Goal: Transaction & Acquisition: Book appointment/travel/reservation

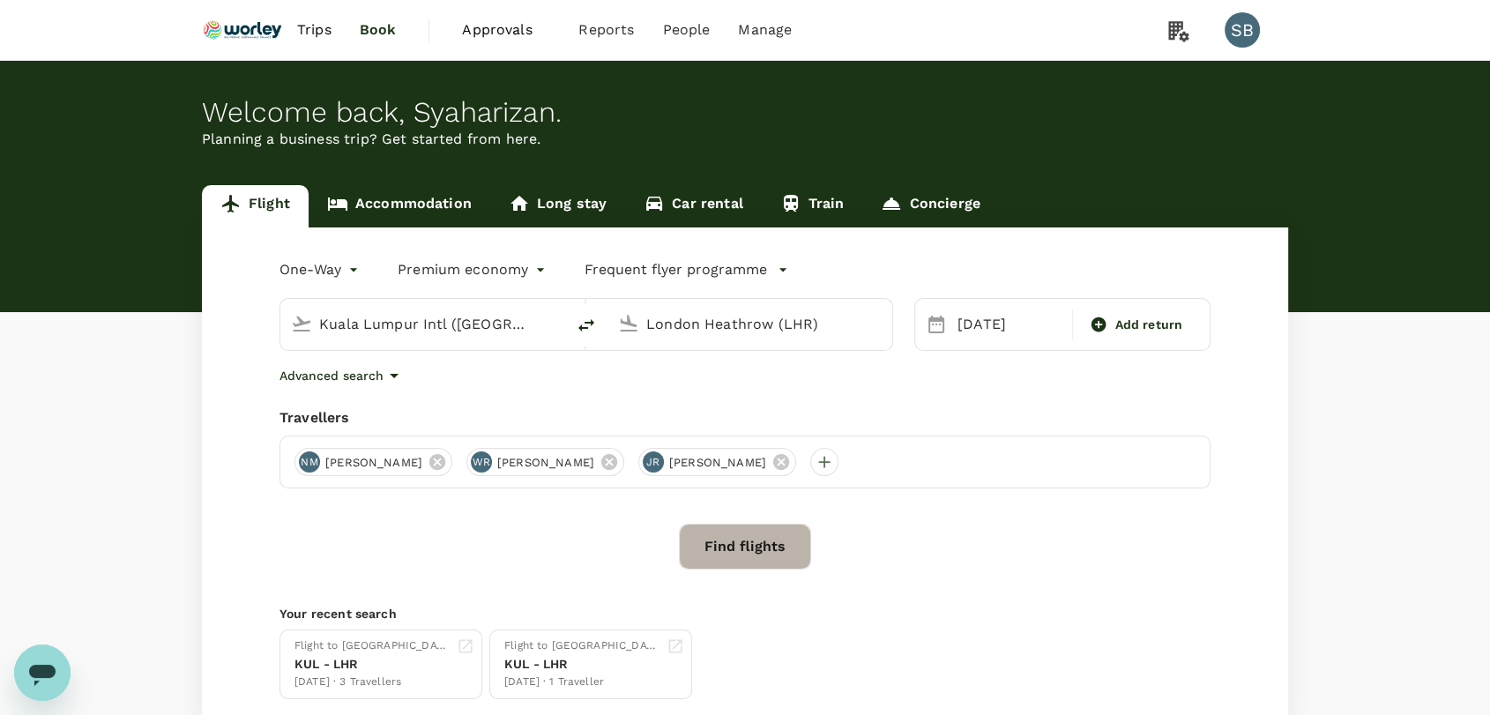
click at [733, 530] on button "Find flights" at bounding box center [745, 547] width 132 height 46
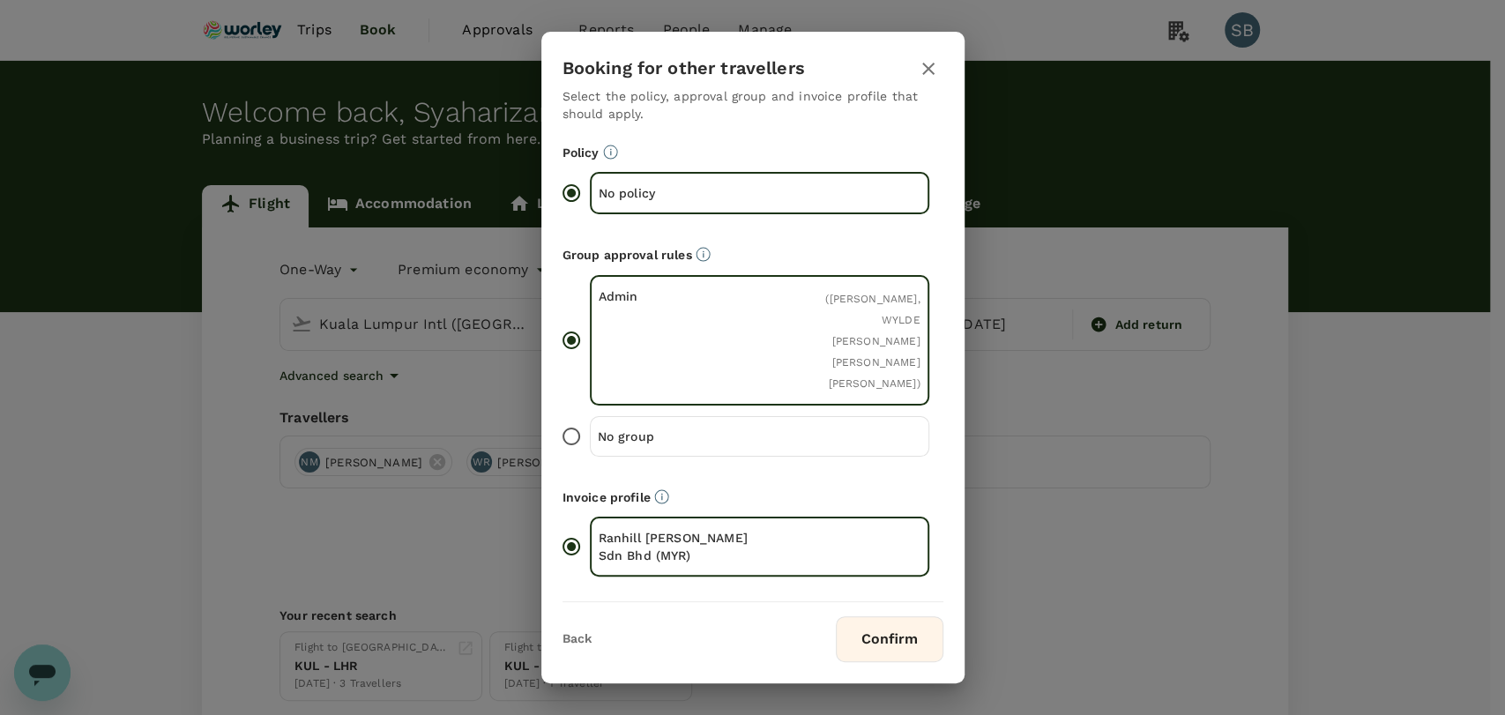
click at [875, 634] on button "Confirm" at bounding box center [890, 639] width 108 height 46
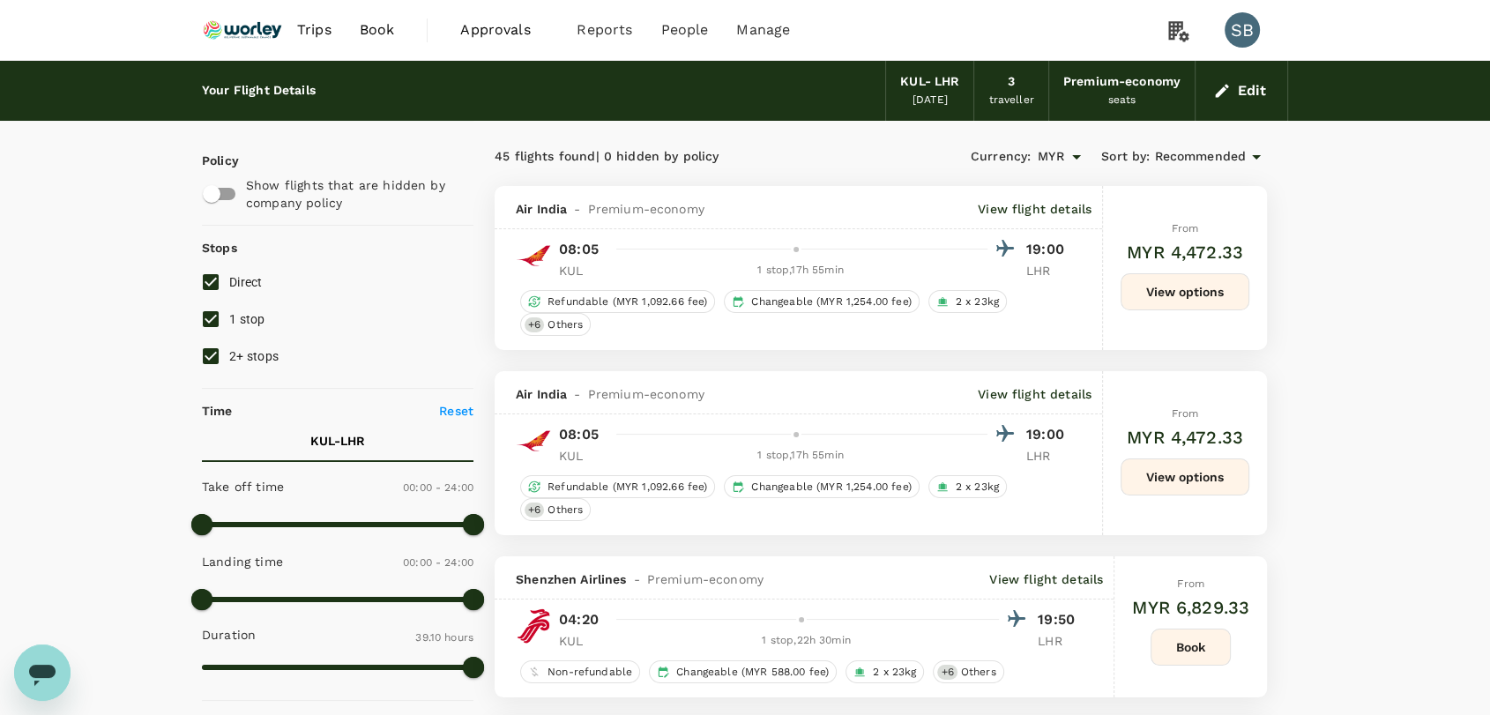
click at [270, 27] on img at bounding box center [242, 30] width 81 height 39
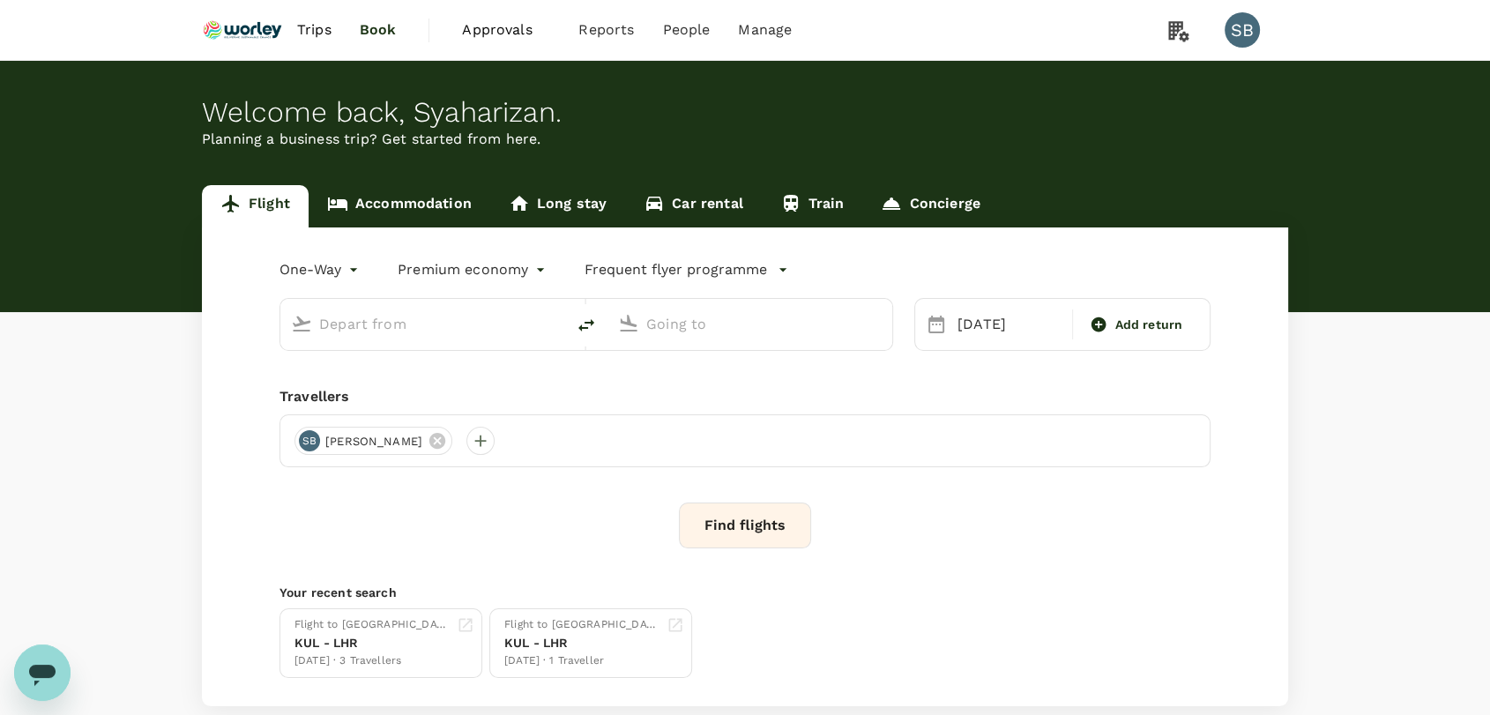
type input "Kuala Lumpur Intl ([GEOGRAPHIC_DATA])"
type input "London Heathrow (LHR)"
type input "Kuala Lumpur Intl ([GEOGRAPHIC_DATA])"
type input "London Heathrow (LHR)"
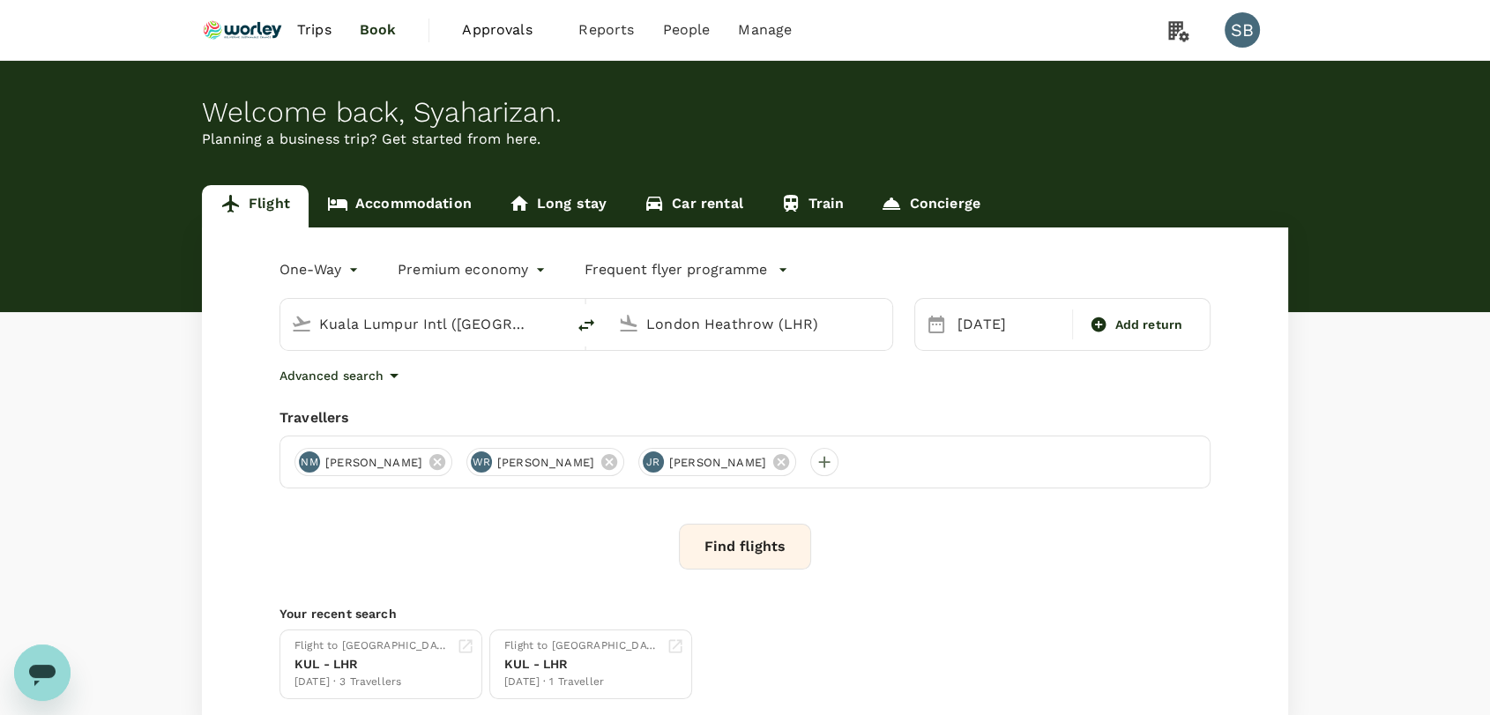
click at [392, 380] on icon "button" at bounding box center [394, 375] width 21 height 21
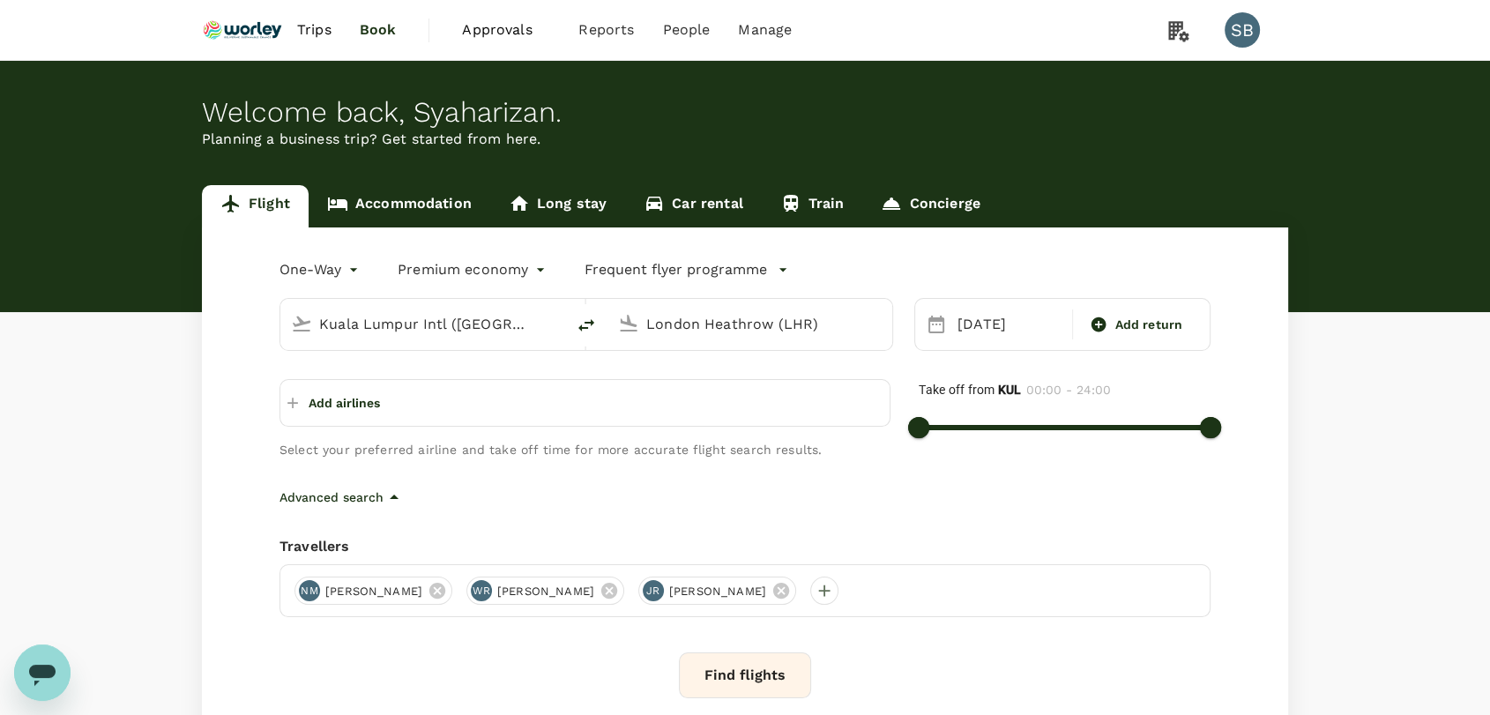
click at [366, 394] on p "Add airlines" at bounding box center [344, 403] width 71 height 18
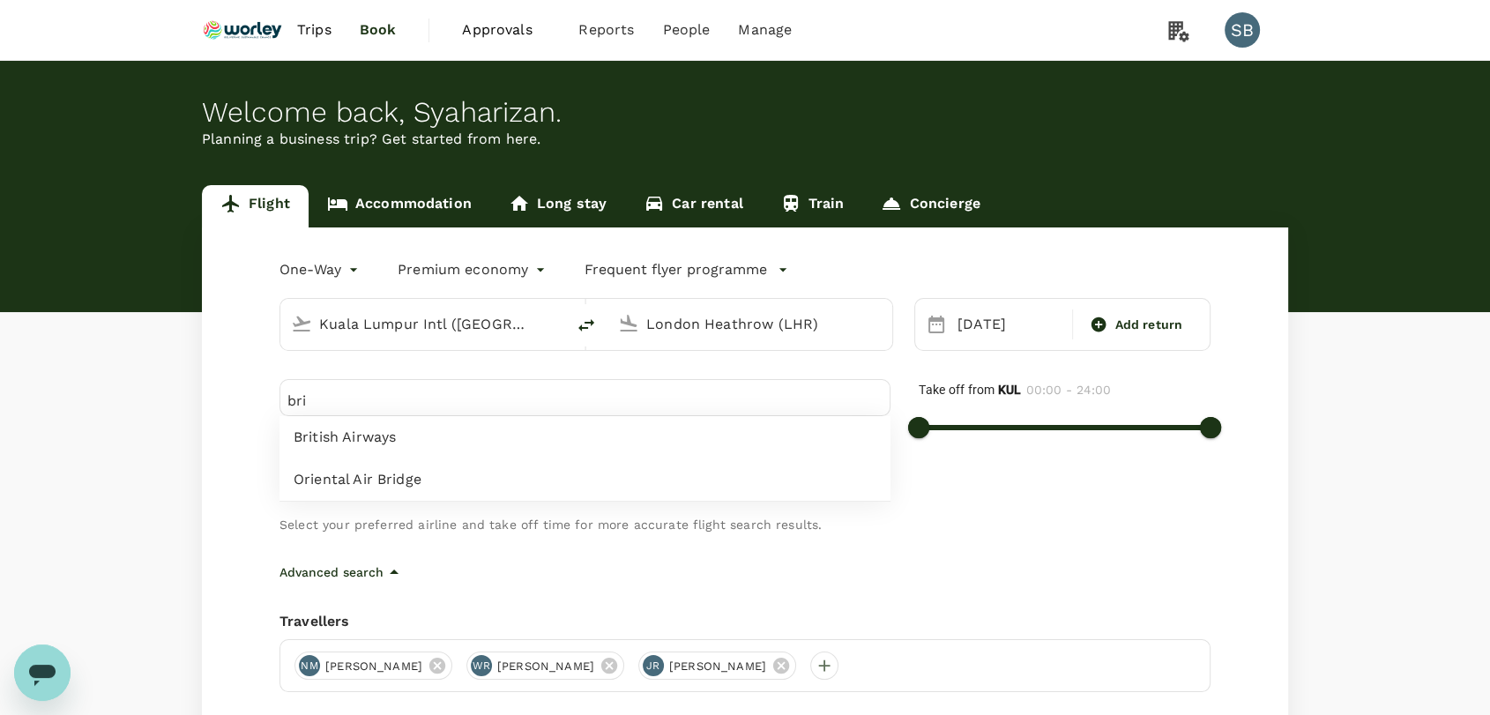
type input "bri"
click at [365, 429] on span "British Airways" at bounding box center [585, 437] width 583 height 21
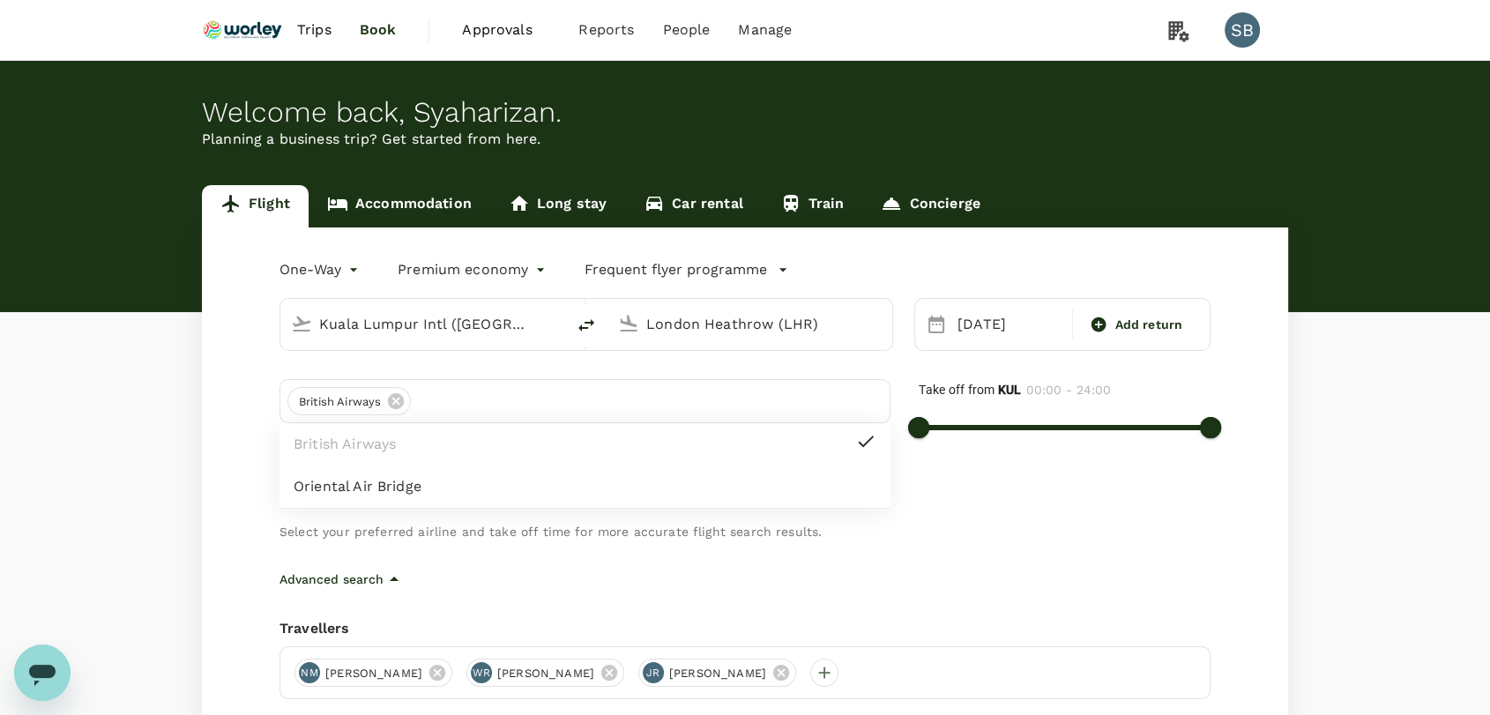
click at [983, 516] on div "Take off from KUL 00:00 - 24:00" at bounding box center [1051, 446] width 320 height 190
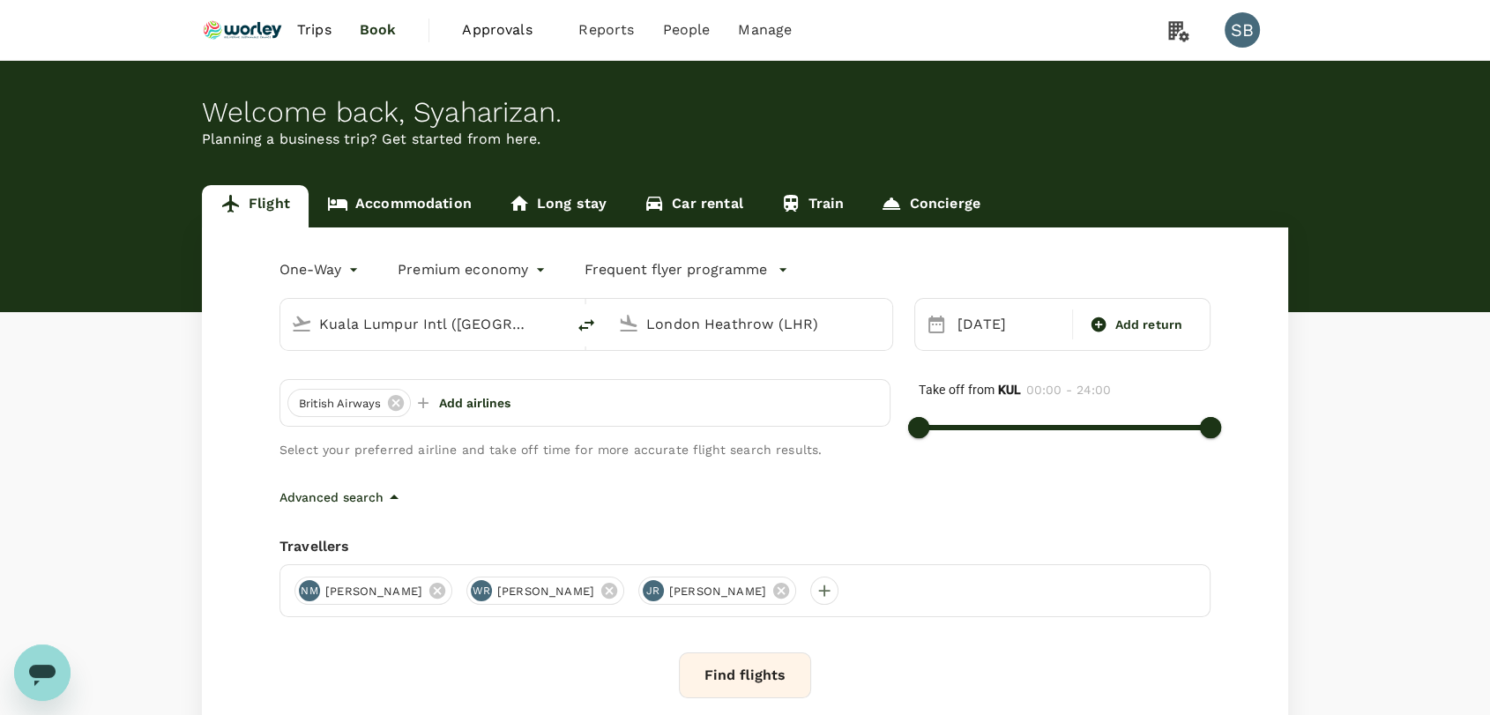
click at [784, 674] on button "Find flights" at bounding box center [745, 676] width 132 height 46
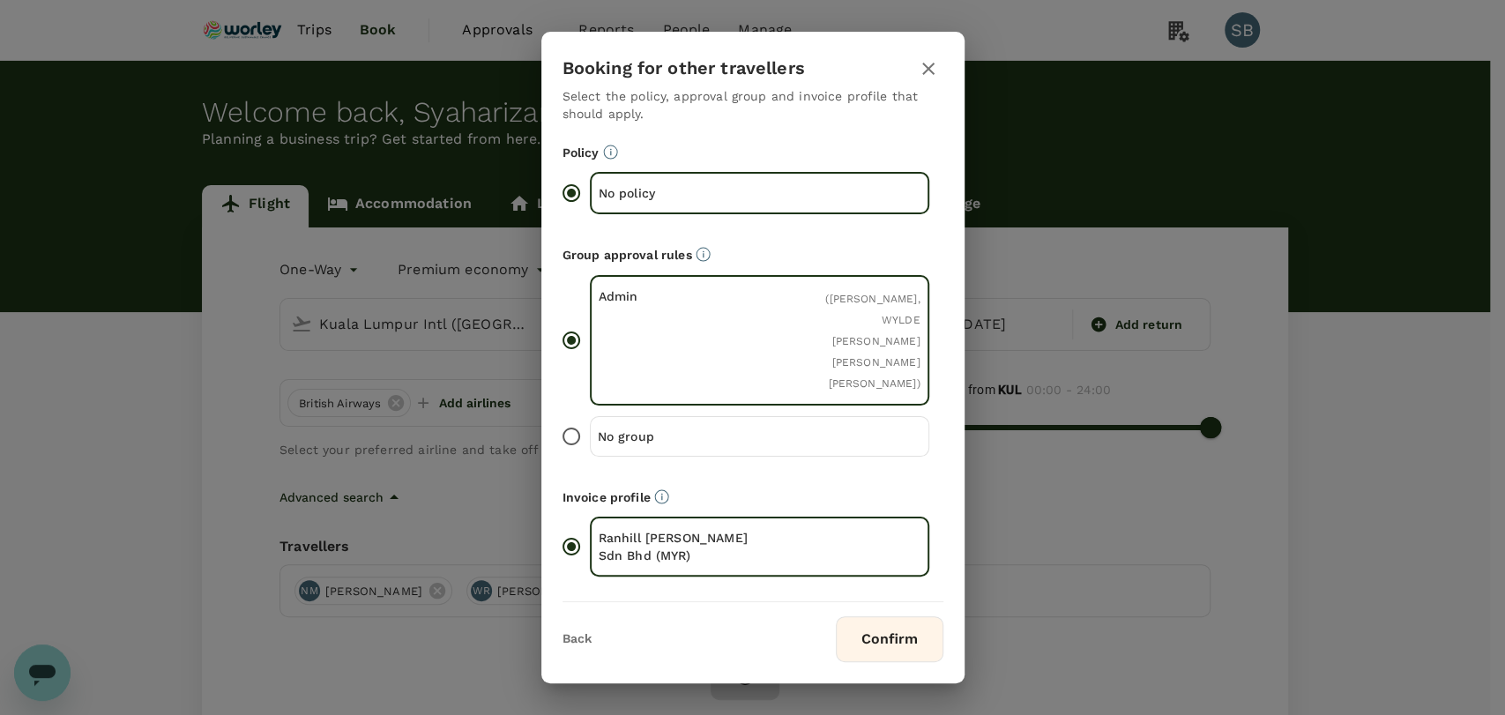
click at [877, 644] on button "Confirm" at bounding box center [890, 639] width 108 height 46
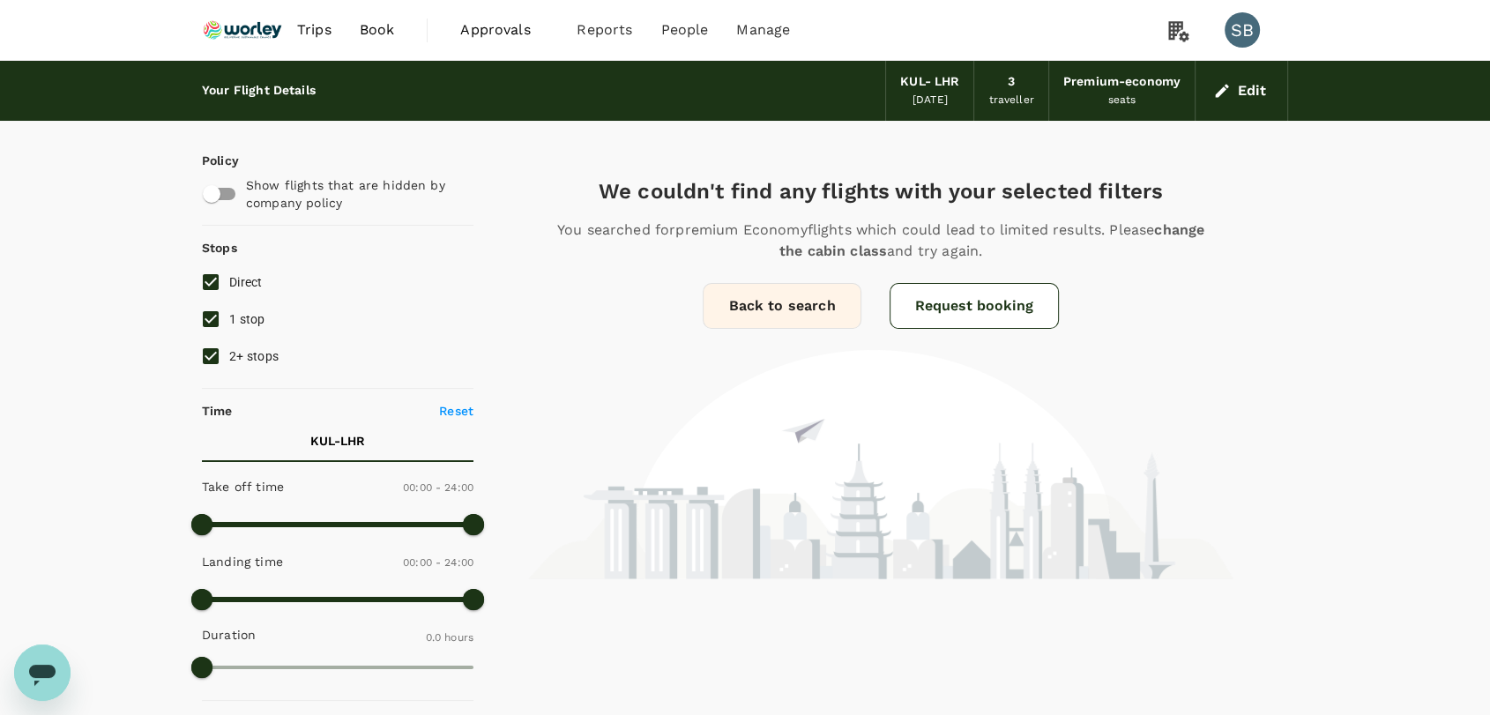
click at [233, 32] on img at bounding box center [242, 30] width 81 height 39
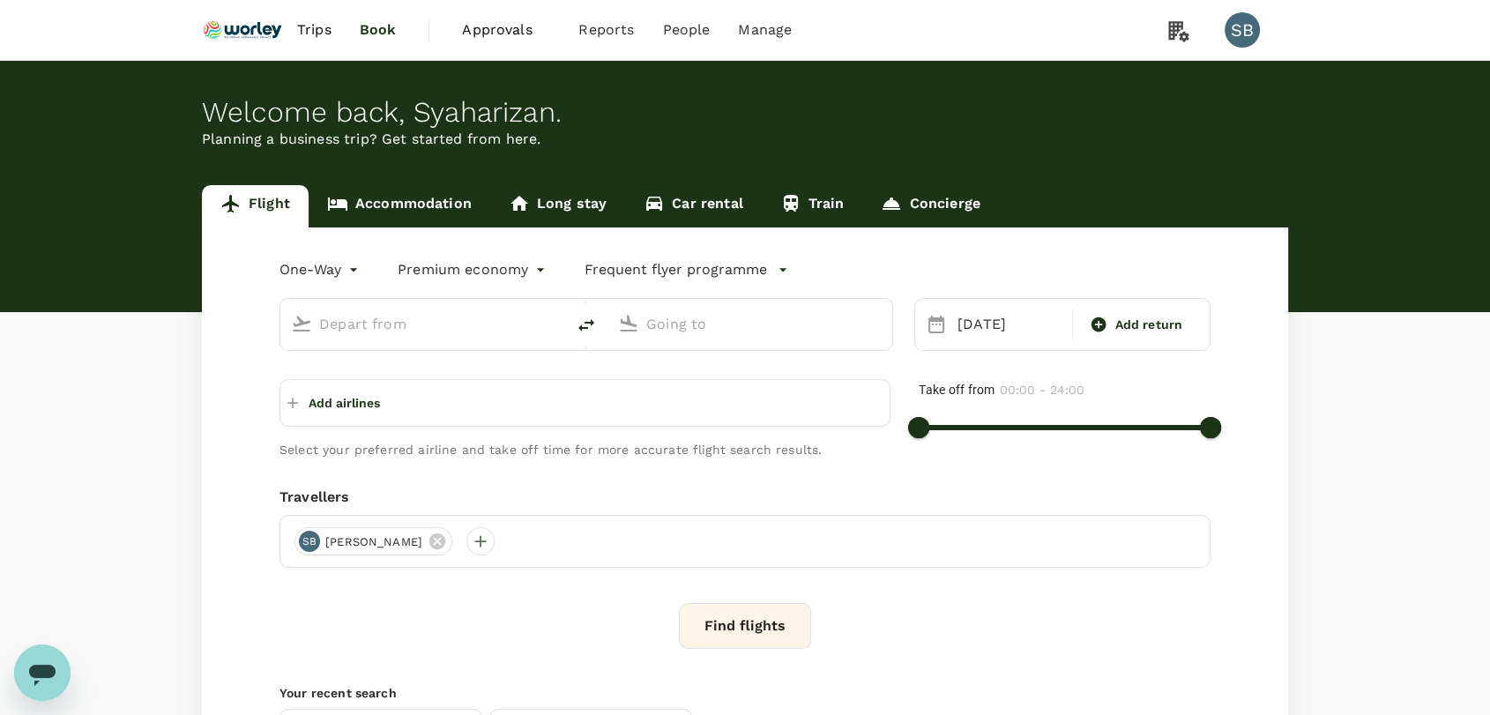
type input "Kuala Lumpur Intl ([GEOGRAPHIC_DATA])"
type input "London Heathrow (LHR)"
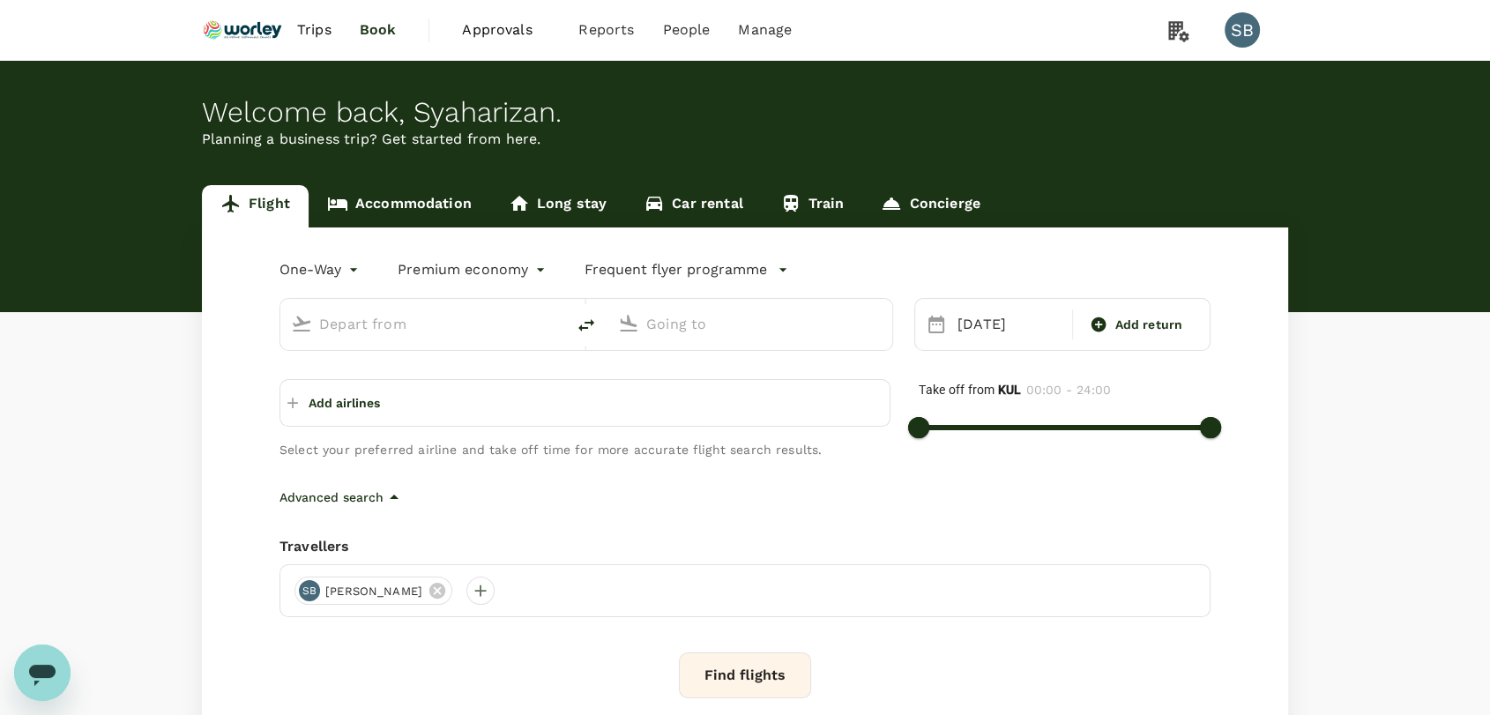
type input "Kuala Lumpur Intl ([GEOGRAPHIC_DATA])"
type input "London Heathrow (LHR)"
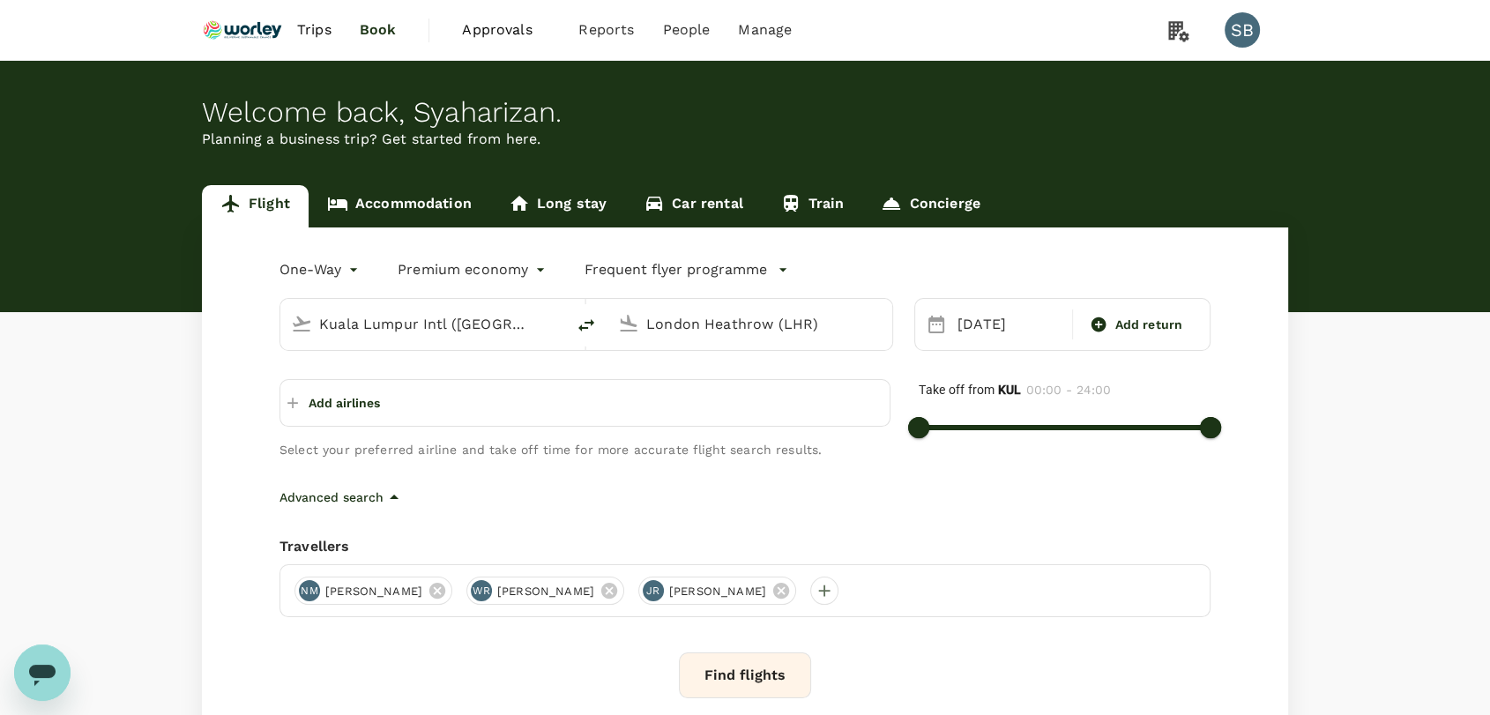
click at [760, 679] on button "Find flights" at bounding box center [745, 676] width 132 height 46
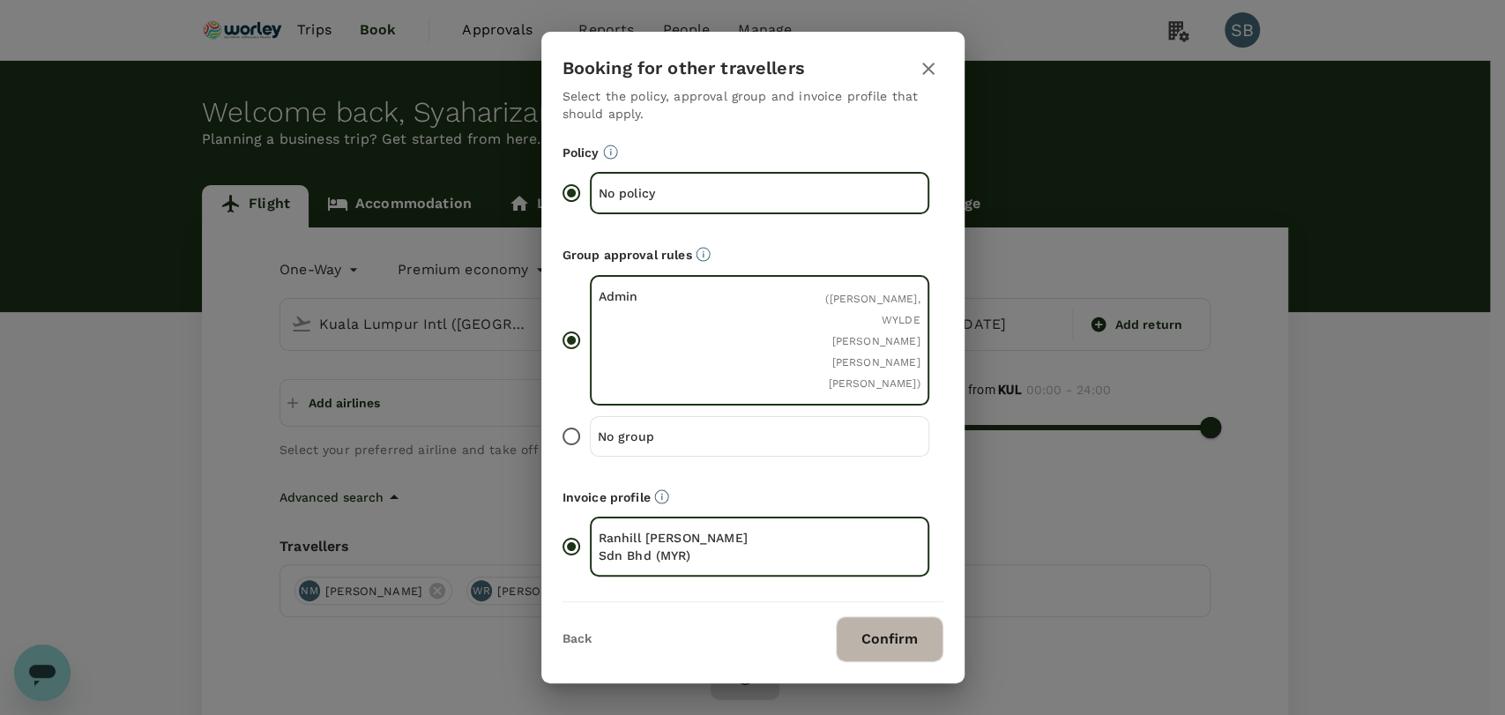
click at [895, 636] on button "Confirm" at bounding box center [890, 639] width 108 height 46
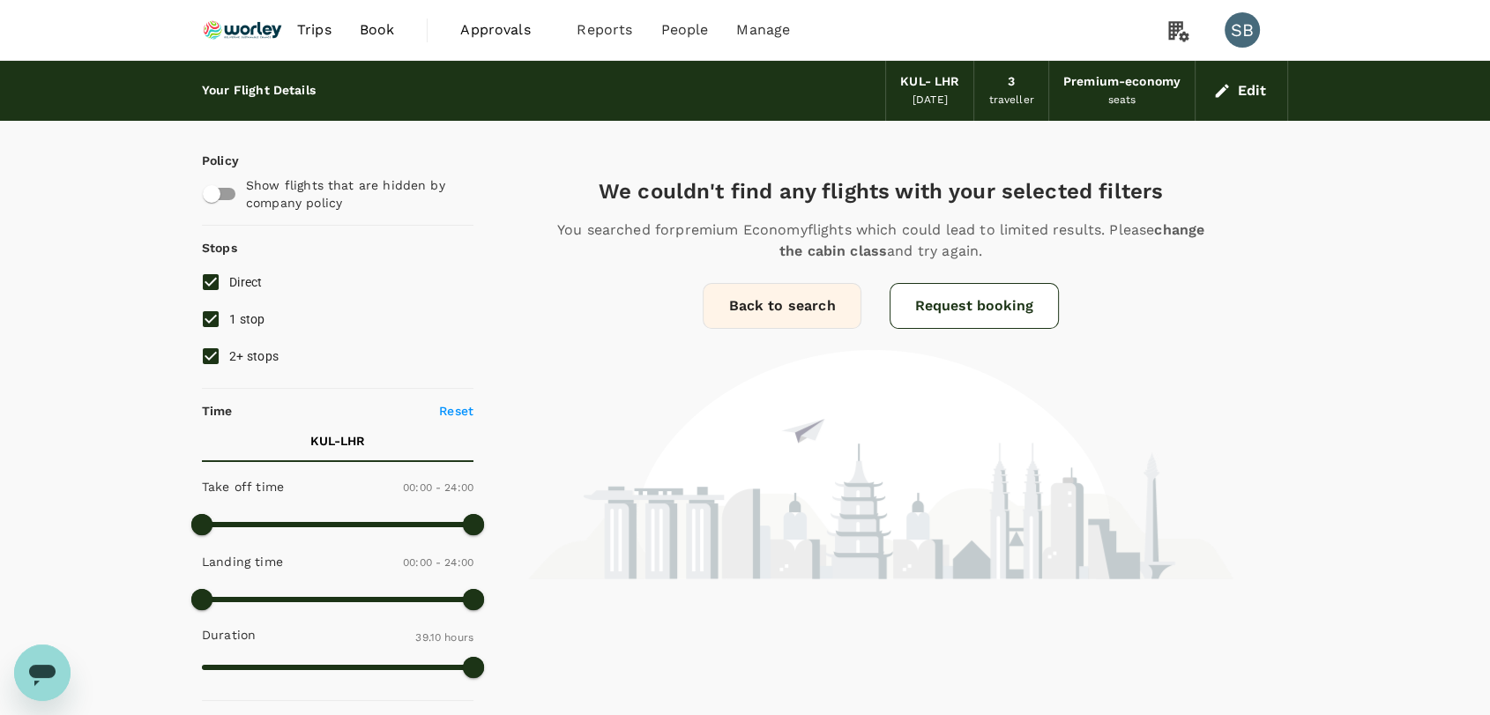
click at [259, 29] on img at bounding box center [242, 30] width 81 height 39
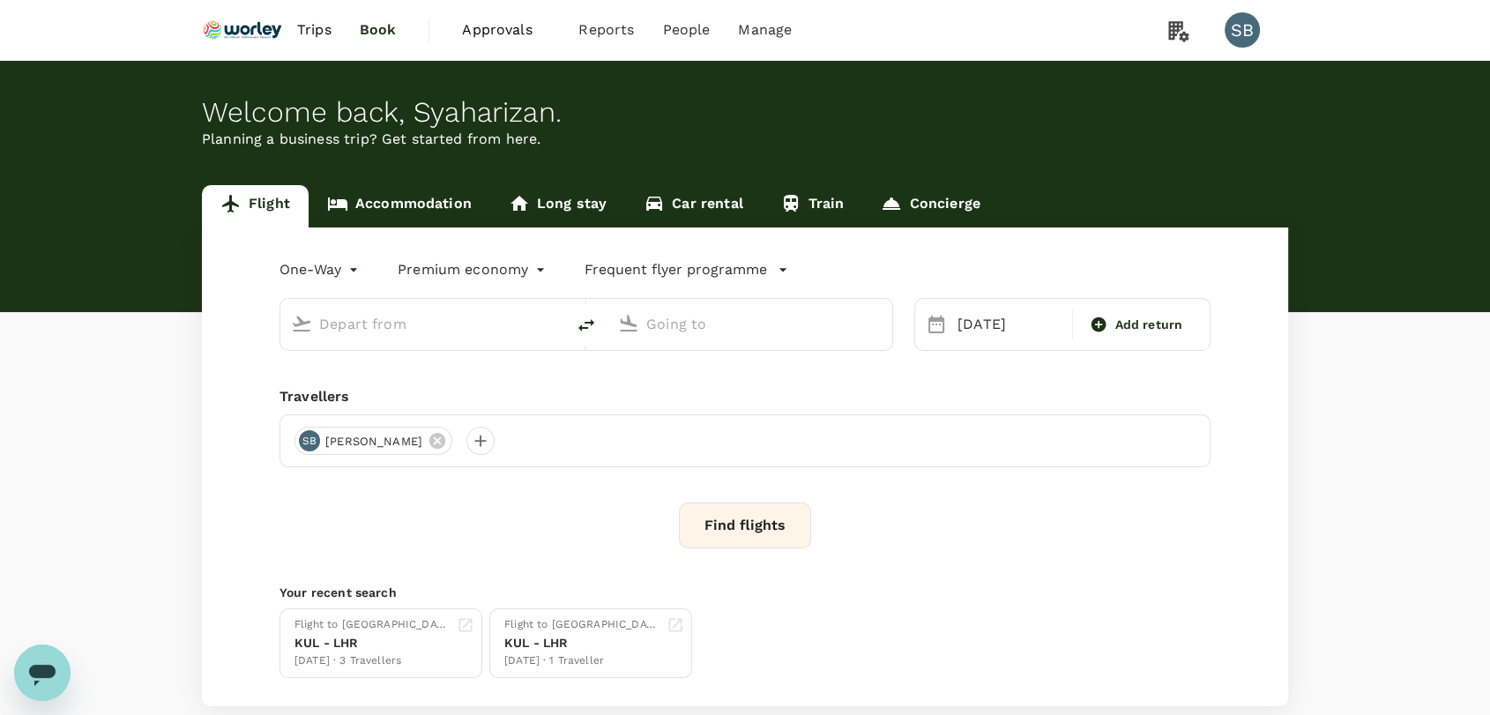
type input "Kuala Lumpur Intl ([GEOGRAPHIC_DATA])"
type input "London Heathrow (LHR)"
type input "Kuala Lumpur Intl ([GEOGRAPHIC_DATA])"
type input "London Heathrow (LHR)"
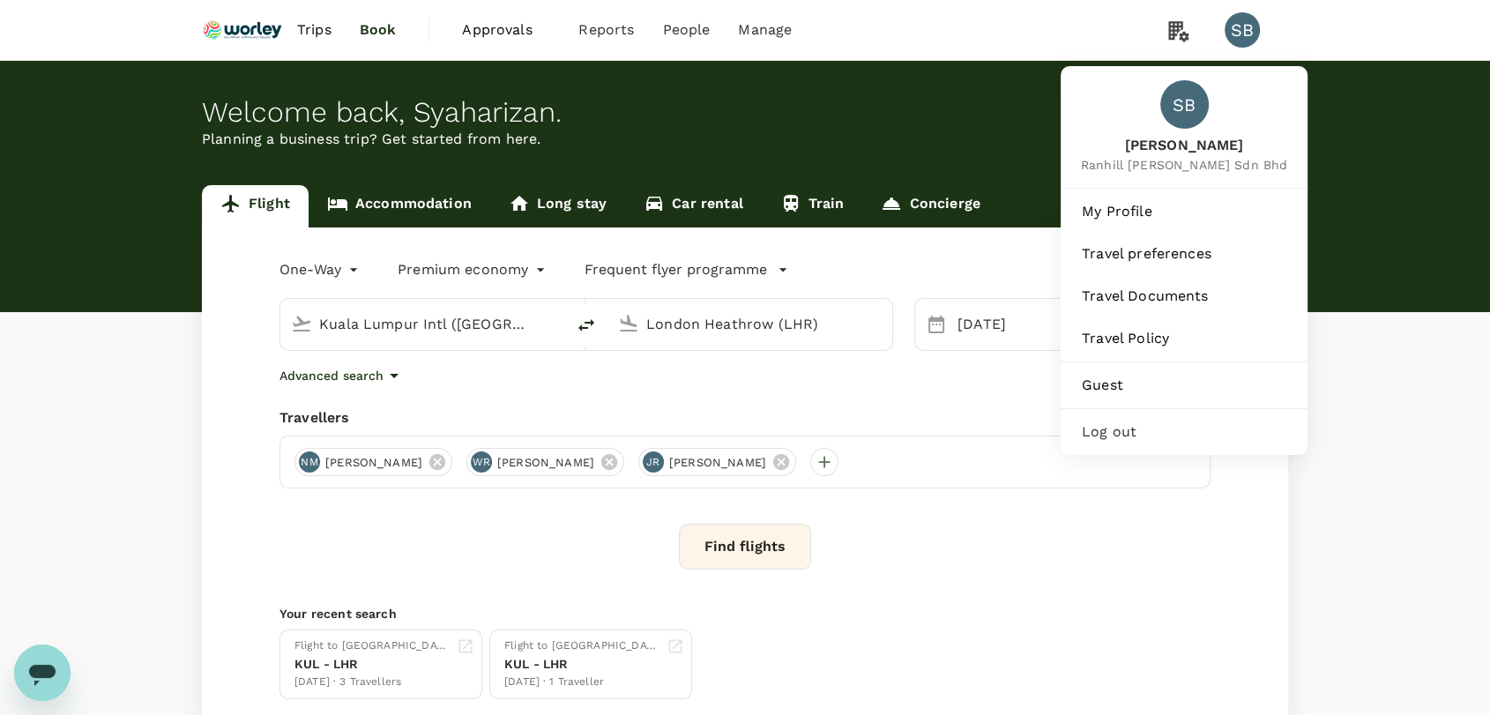
click at [1206, 425] on span "Log out" at bounding box center [1184, 431] width 205 height 21
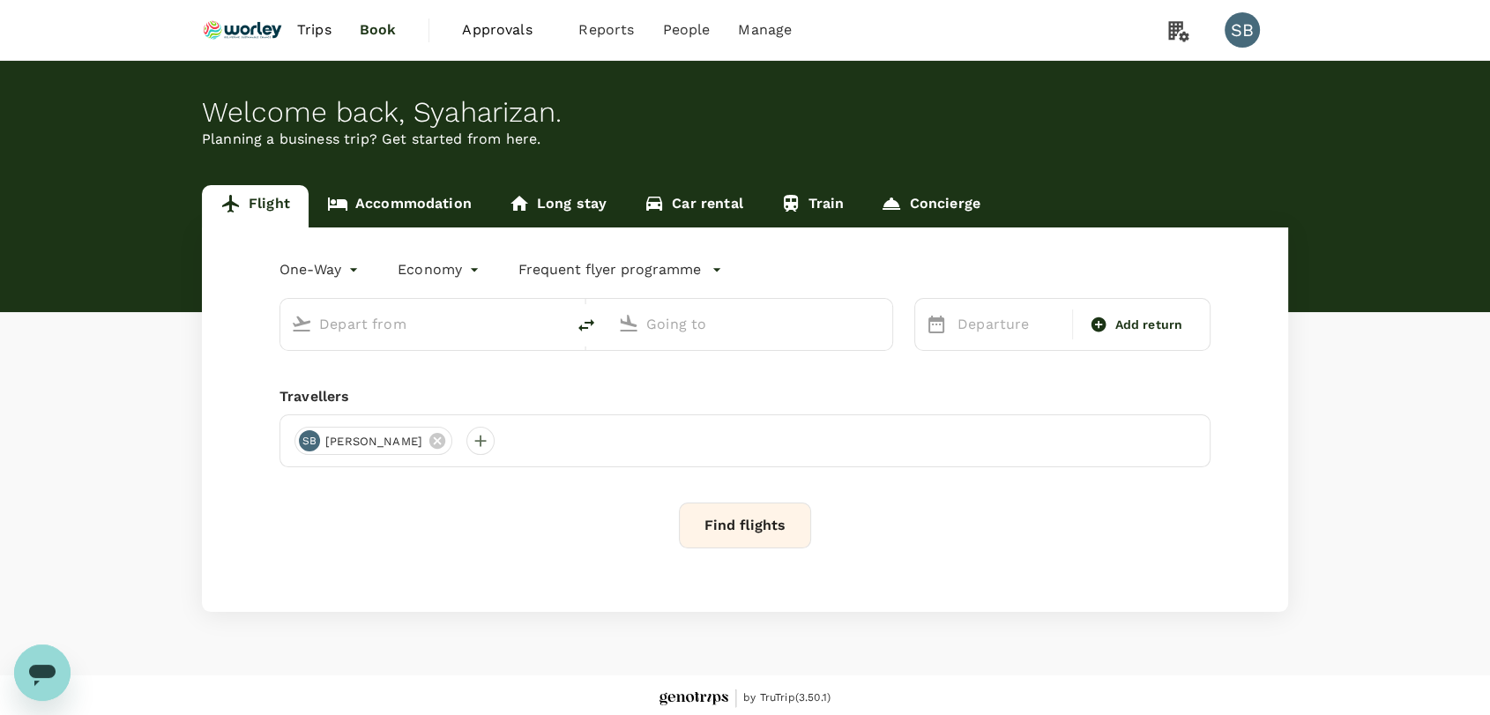
type input "premium-economy"
type input "Kuala Lumpur Intl ([GEOGRAPHIC_DATA])"
type input "London Heathrow (LHR)"
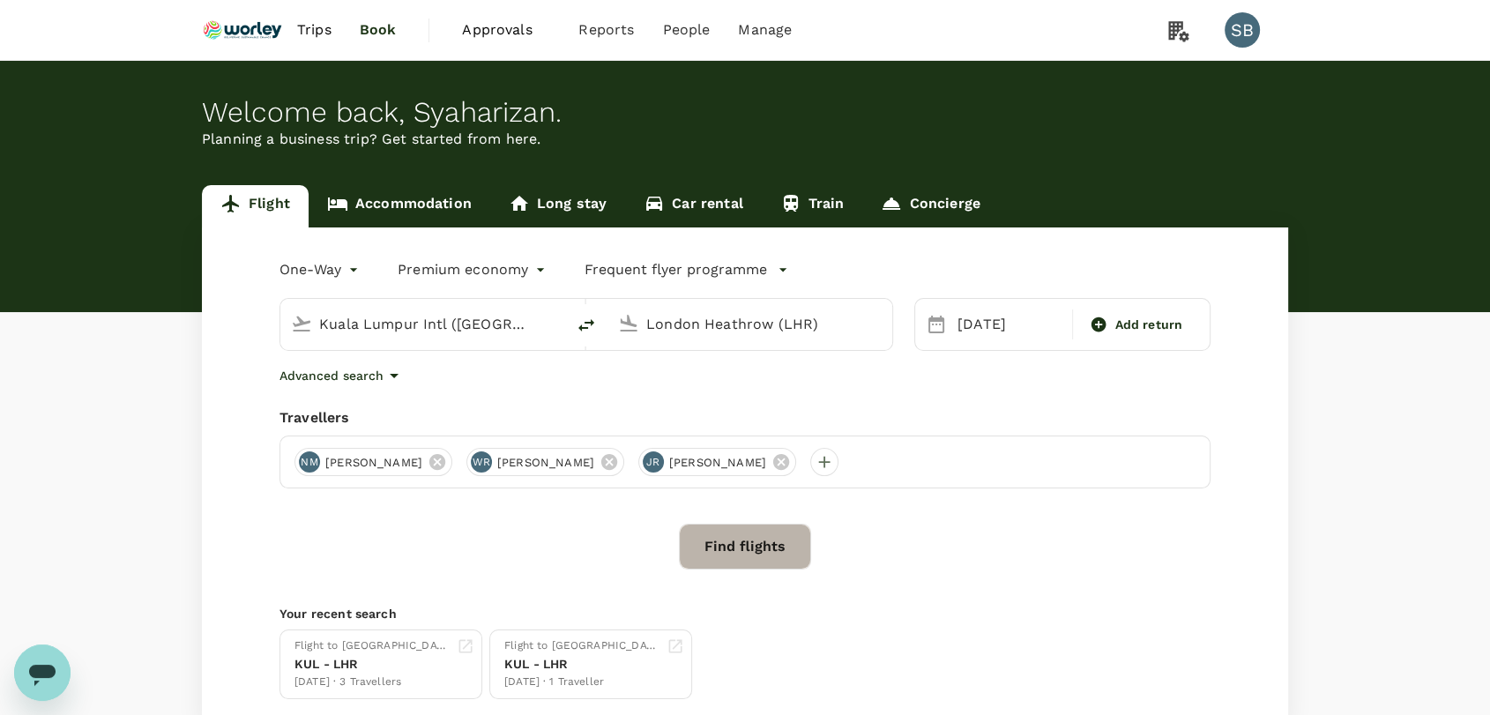
click at [769, 546] on button "Find flights" at bounding box center [745, 547] width 132 height 46
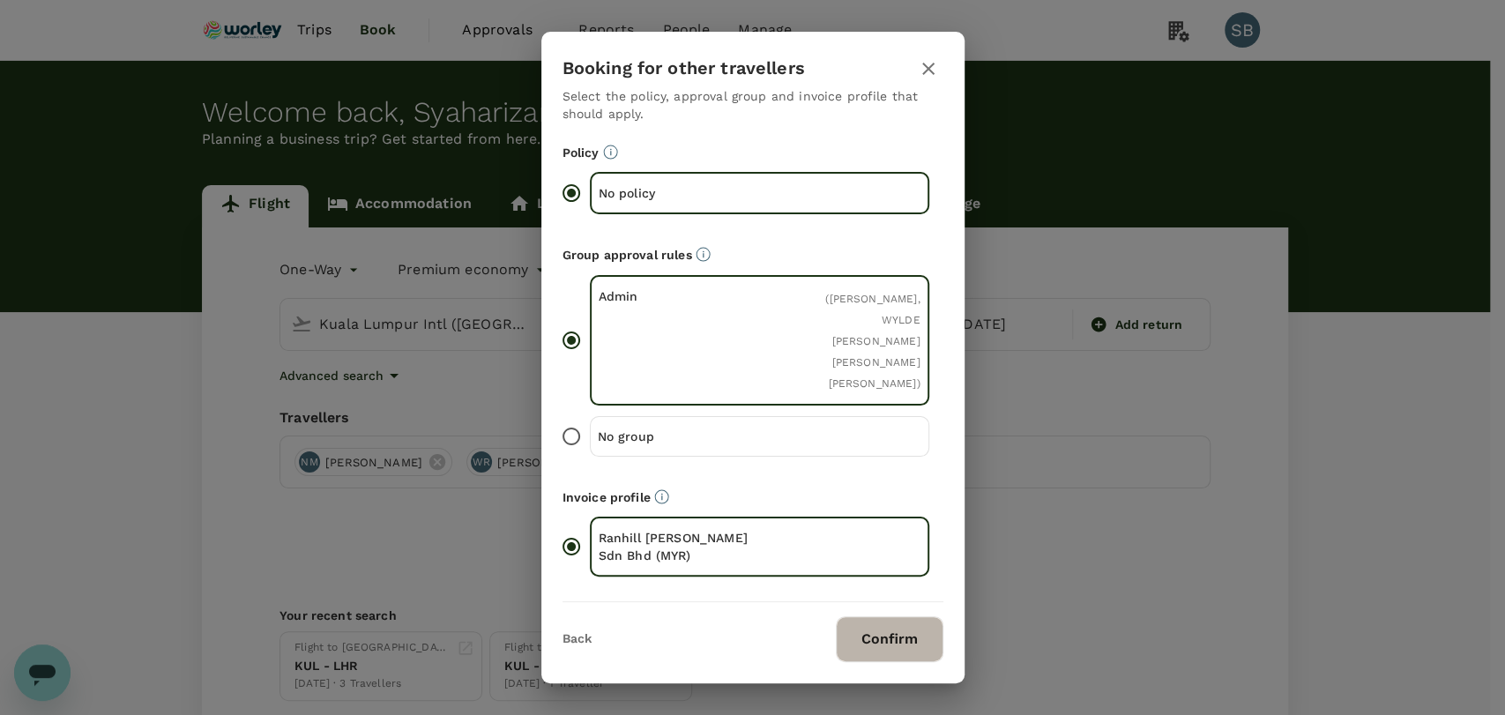
click at [868, 629] on button "Confirm" at bounding box center [890, 639] width 108 height 46
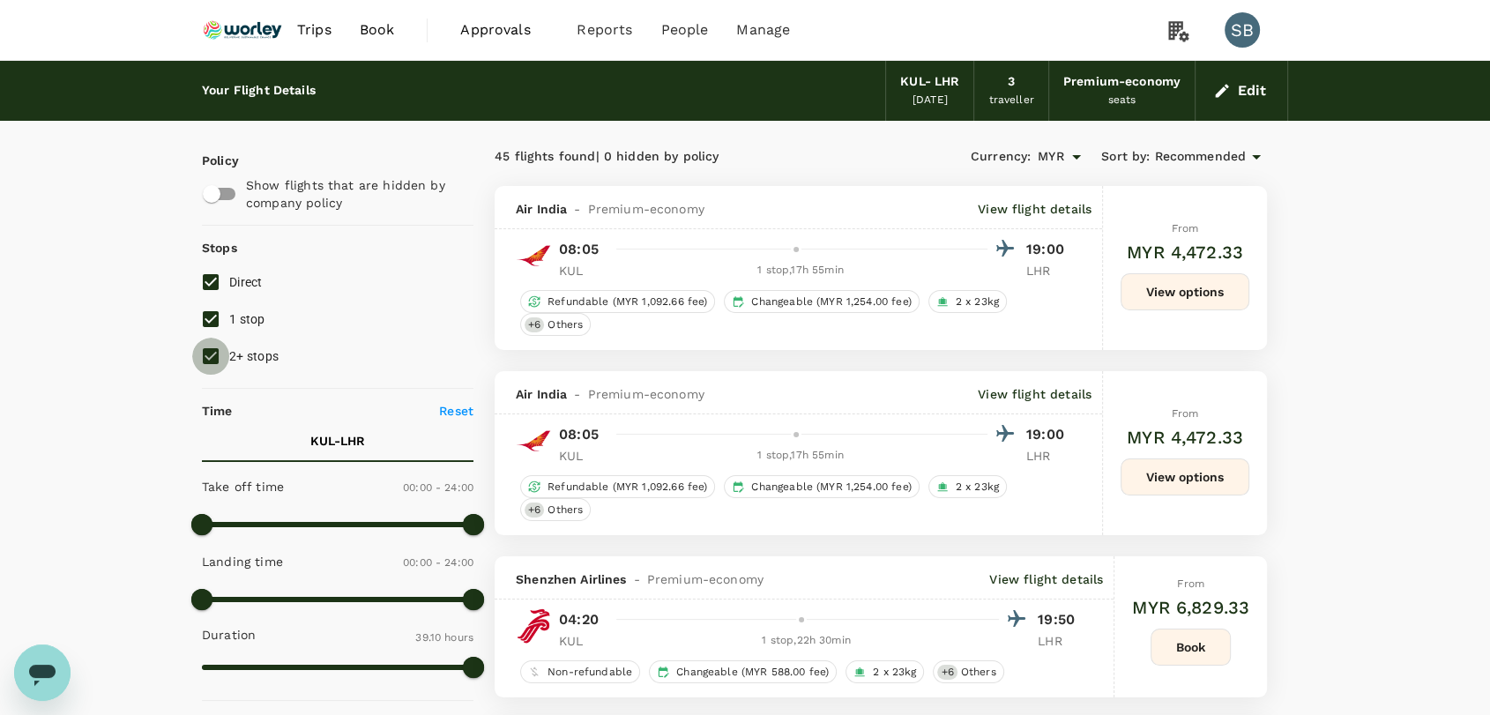
click at [212, 360] on input "2+ stops" at bounding box center [210, 356] width 37 height 37
checkbox input "false"
click at [212, 326] on input "1 stop" at bounding box center [210, 319] width 37 height 37
checkbox input "false"
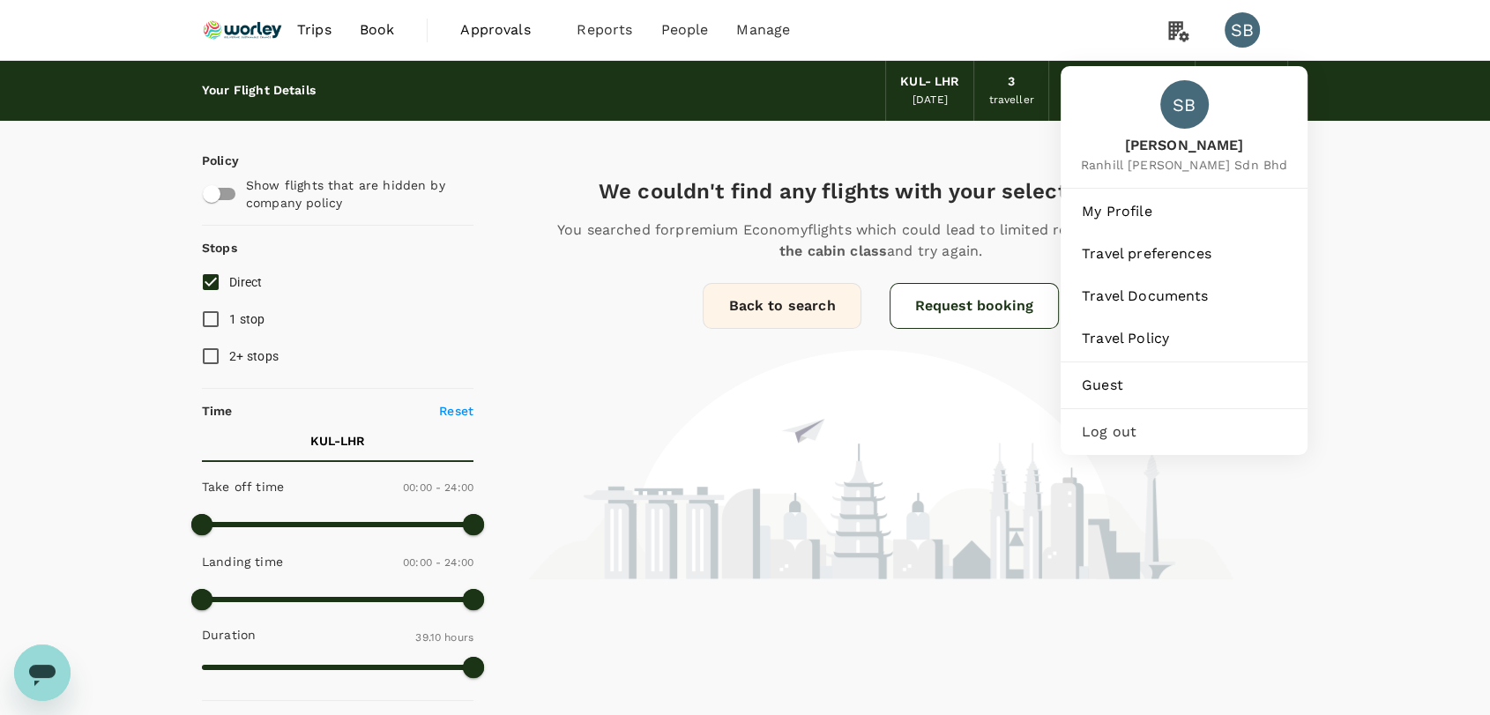
click at [1244, 29] on div "SB" at bounding box center [1242, 29] width 35 height 35
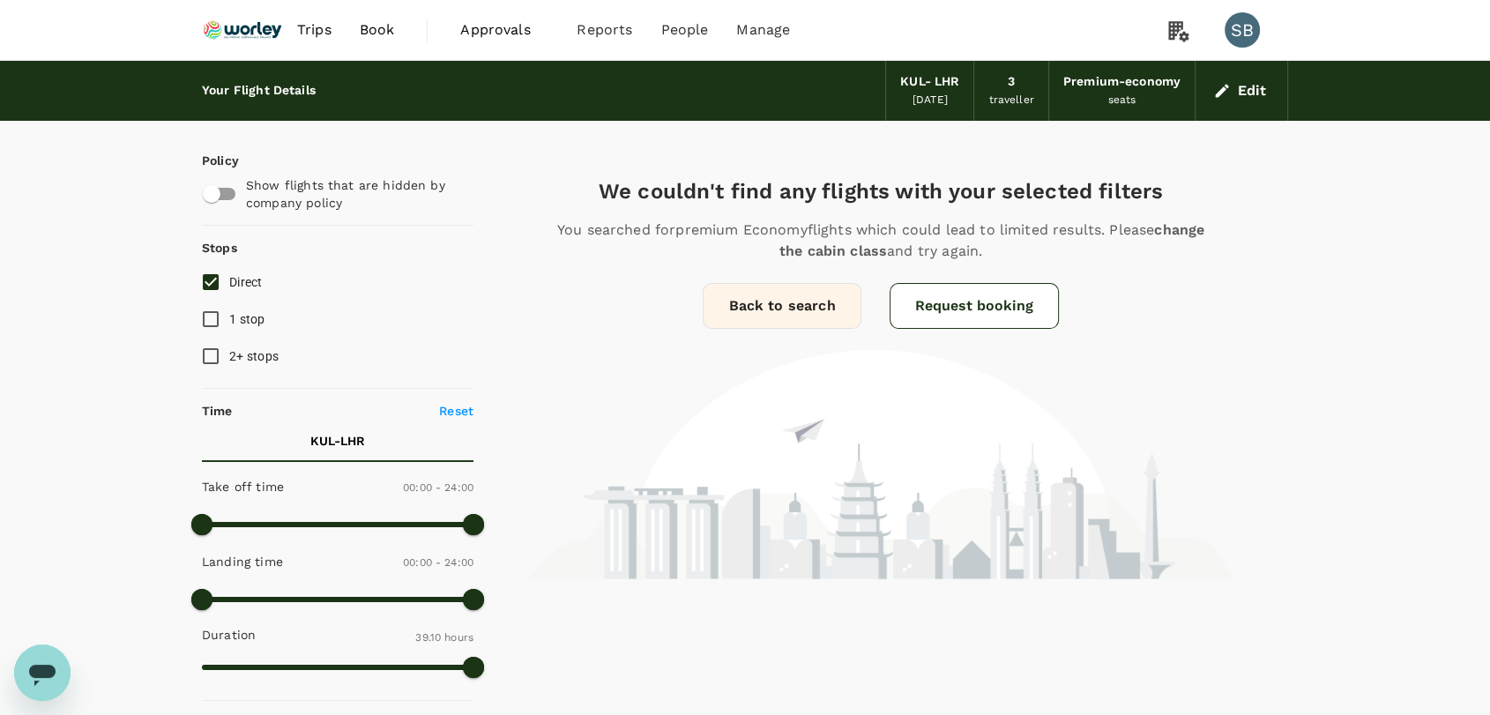
click at [1242, 22] on div "SB" at bounding box center [1242, 29] width 35 height 35
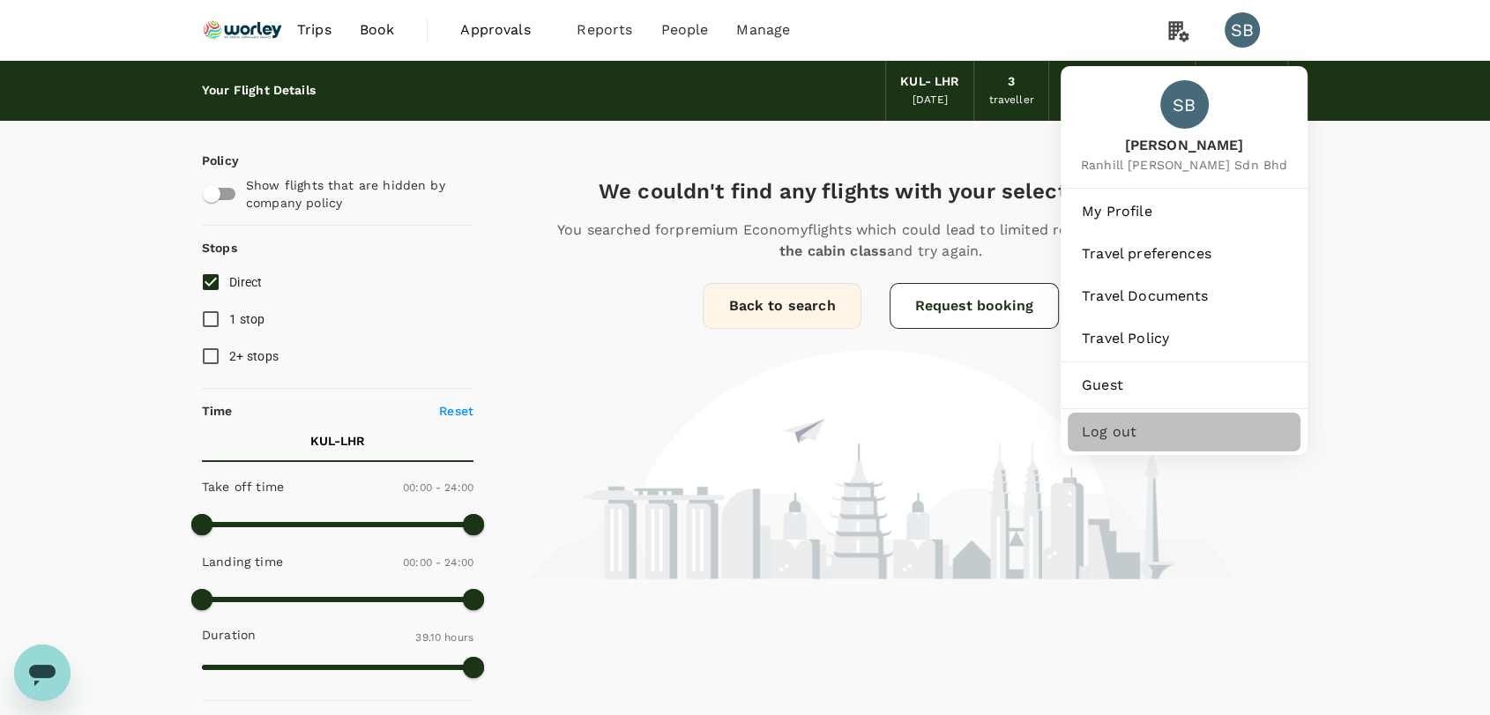
click at [1111, 435] on span "Log out" at bounding box center [1184, 431] width 205 height 21
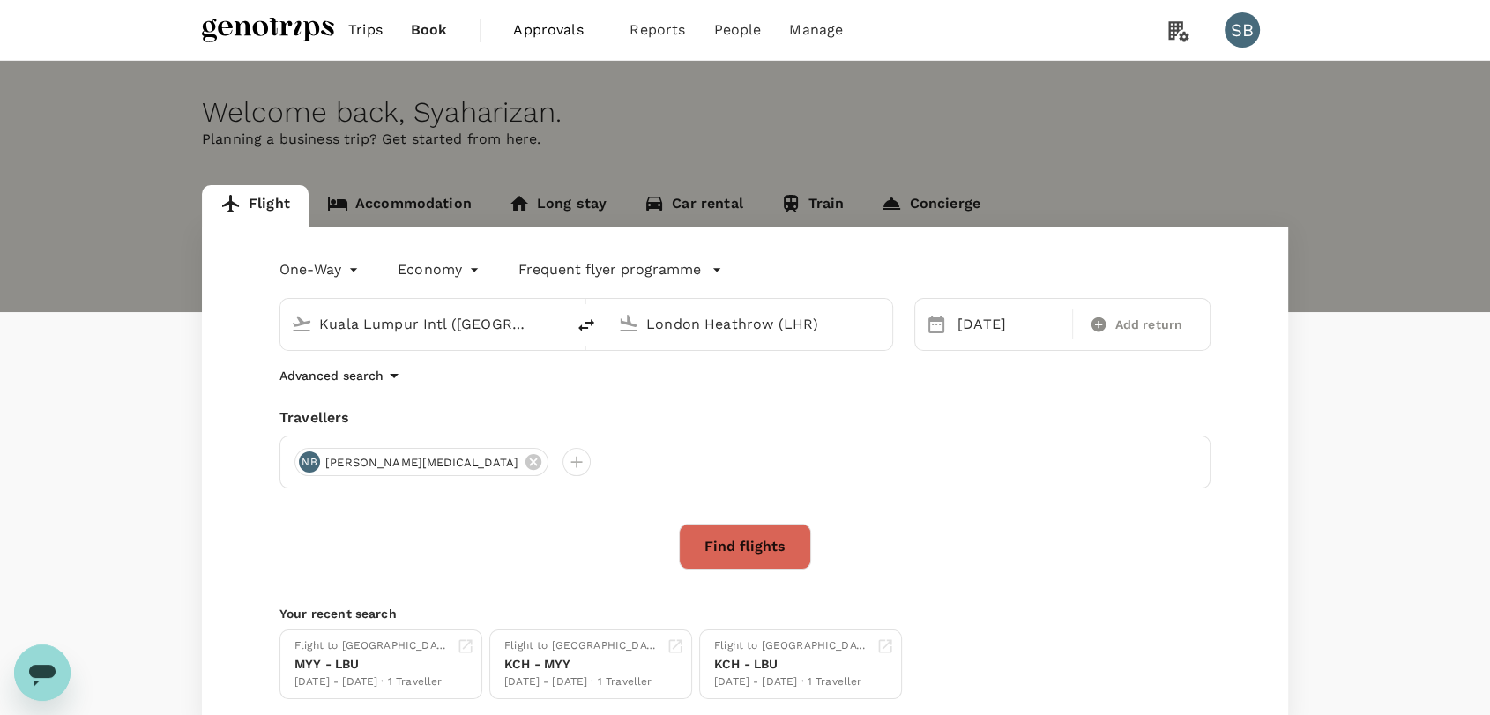
type input "Kuala Lumpur Intl ([GEOGRAPHIC_DATA])"
type input "London Heathrow (LHR)"
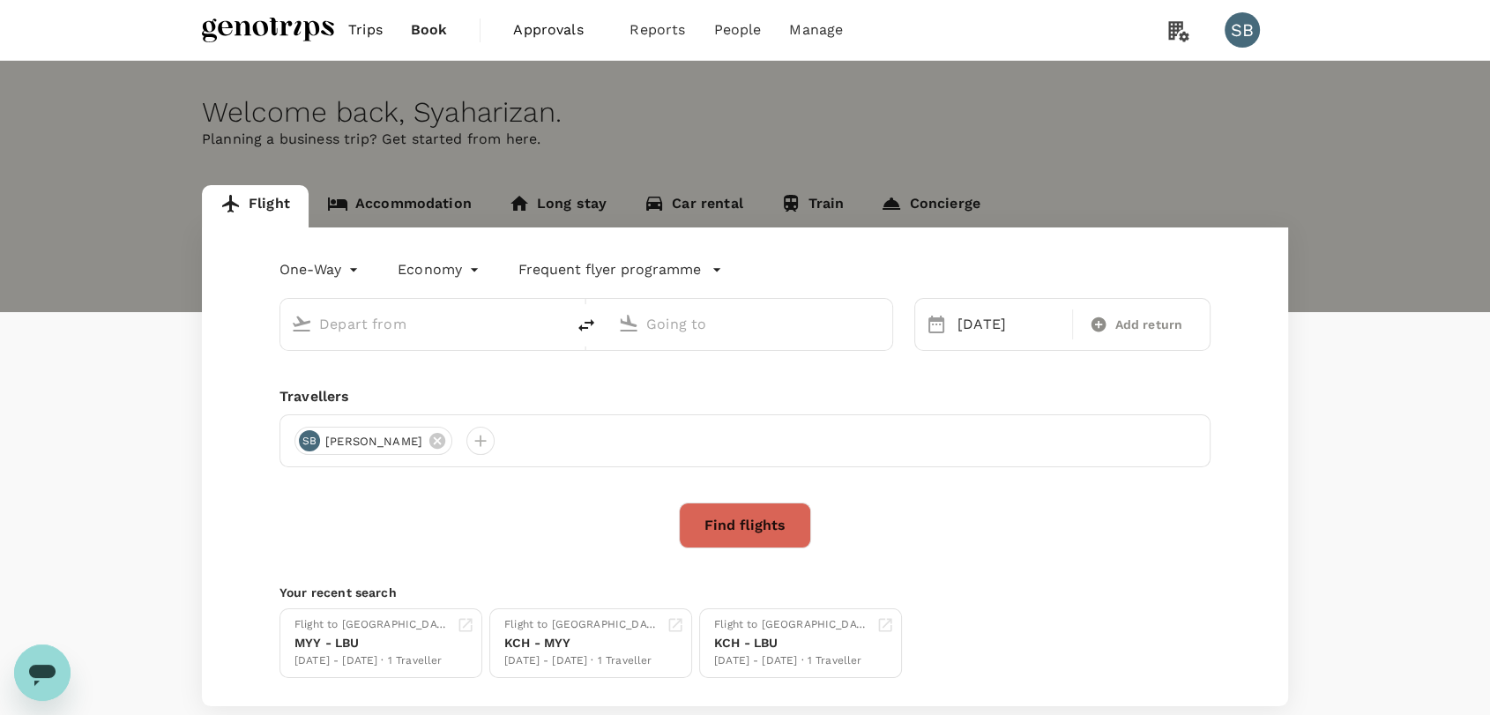
type input "Kuala Lumpur Intl ([GEOGRAPHIC_DATA])"
type input "London Heathrow (LHR)"
